Goal: Check status

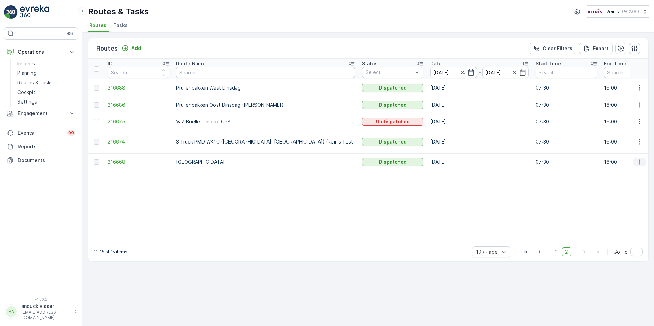
click at [640, 160] on icon "button" at bounding box center [639, 162] width 7 height 7
click at [615, 173] on span "See More Details" at bounding box center [623, 172] width 40 height 7
click at [636, 163] on icon "button" at bounding box center [639, 162] width 7 height 7
click at [628, 180] on span "View Route Tracking" at bounding box center [626, 181] width 47 height 7
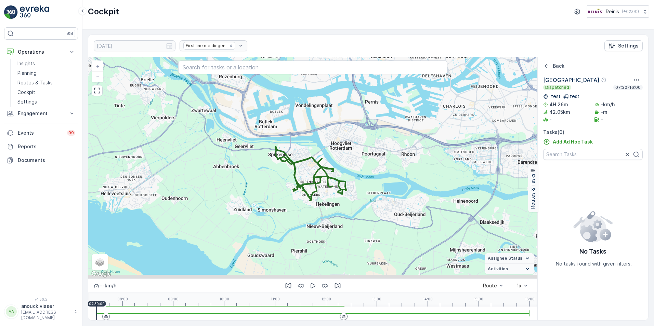
drag, startPoint x: 377, startPoint y: 205, endPoint x: 323, endPoint y: 122, distance: 99.5
click at [323, 122] on div "+ − Satellite Roadmap Terrain Hybrid Leaflet Keyboard shortcuts Map Data Map da…" at bounding box center [312, 168] width 449 height 222
